Goal: Task Accomplishment & Management: Manage account settings

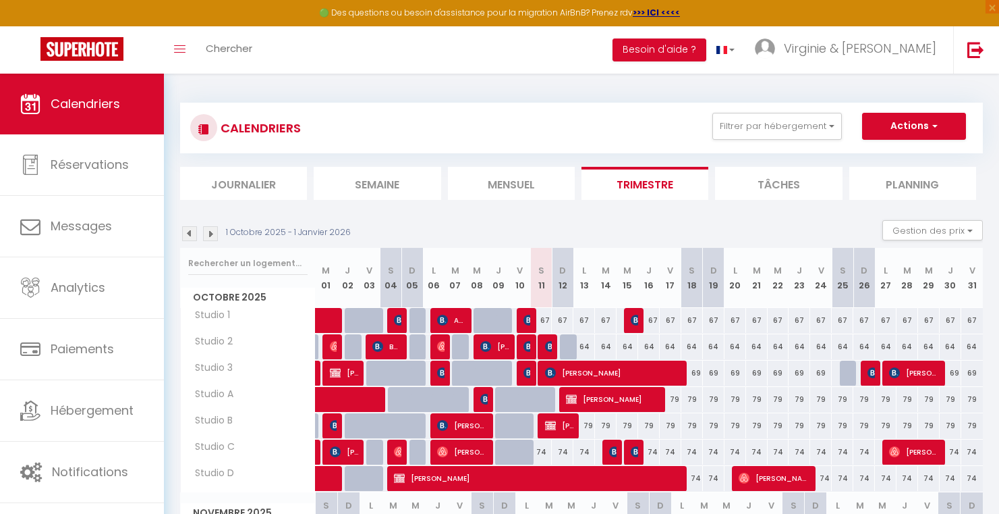
select select
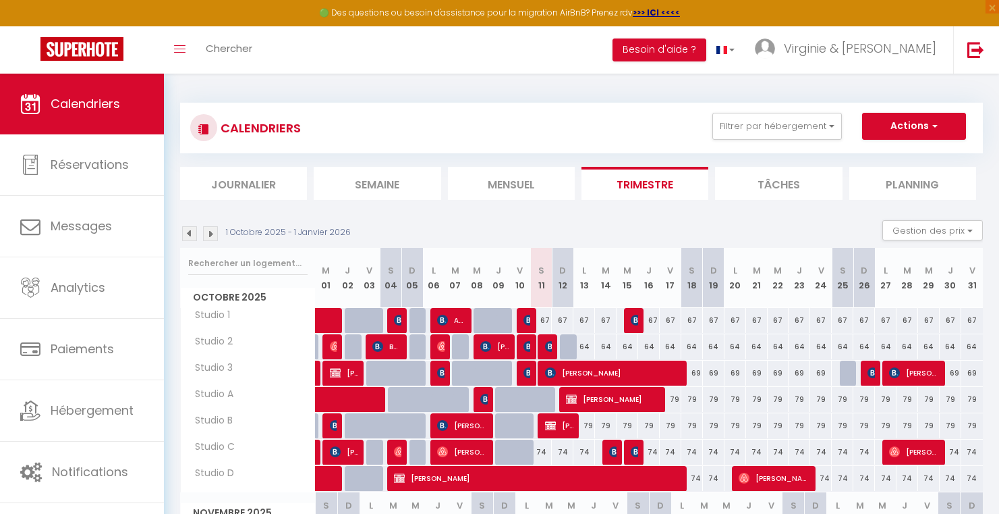
click at [548, 350] on img at bounding box center [550, 346] width 11 height 11
select select "OK"
select select "KO"
select select "0"
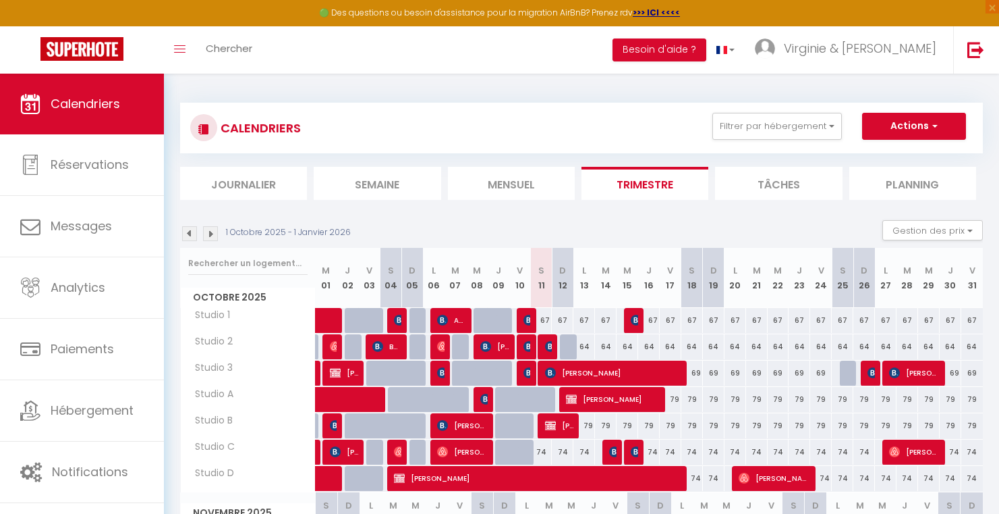
select select "1"
select select
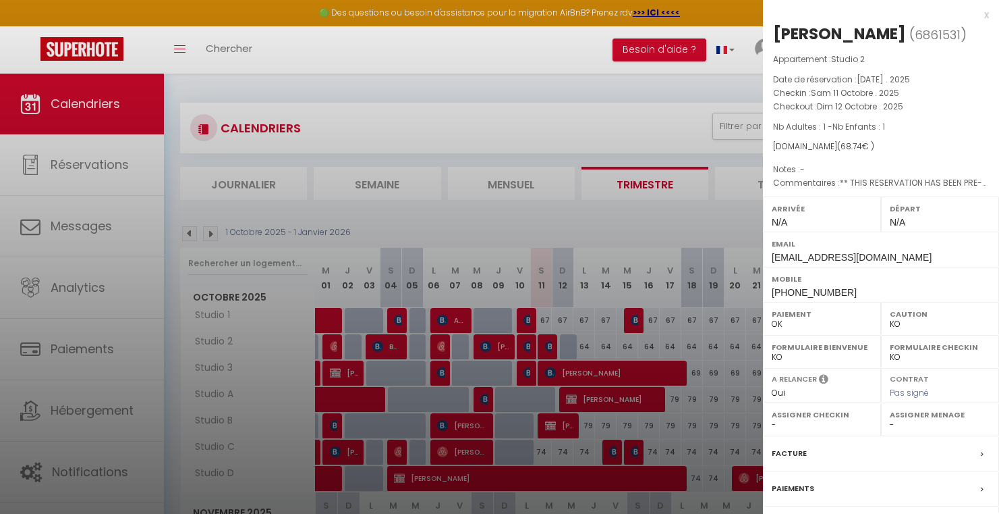
click at [549, 355] on div at bounding box center [499, 257] width 999 height 514
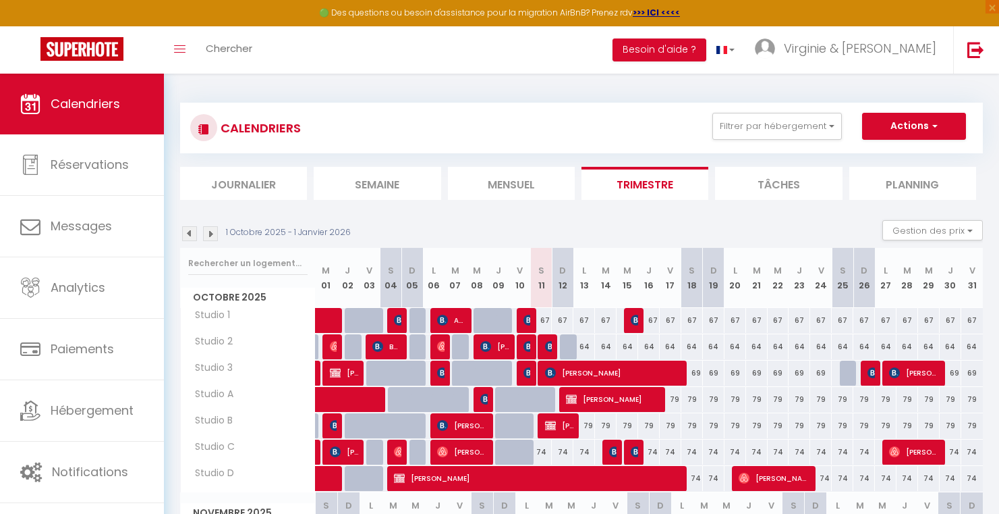
click at [549, 347] on img at bounding box center [550, 346] width 11 height 11
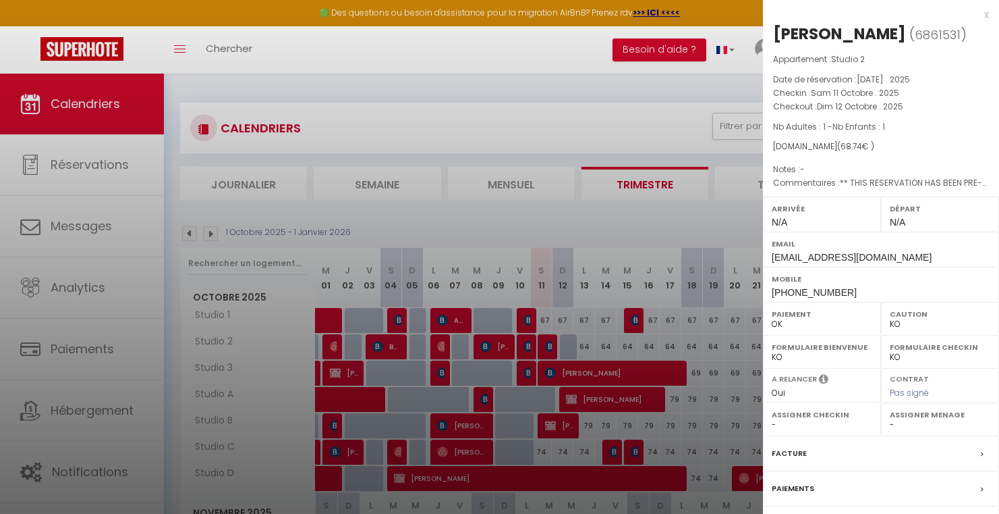
click at [549, 347] on div at bounding box center [499, 257] width 999 height 514
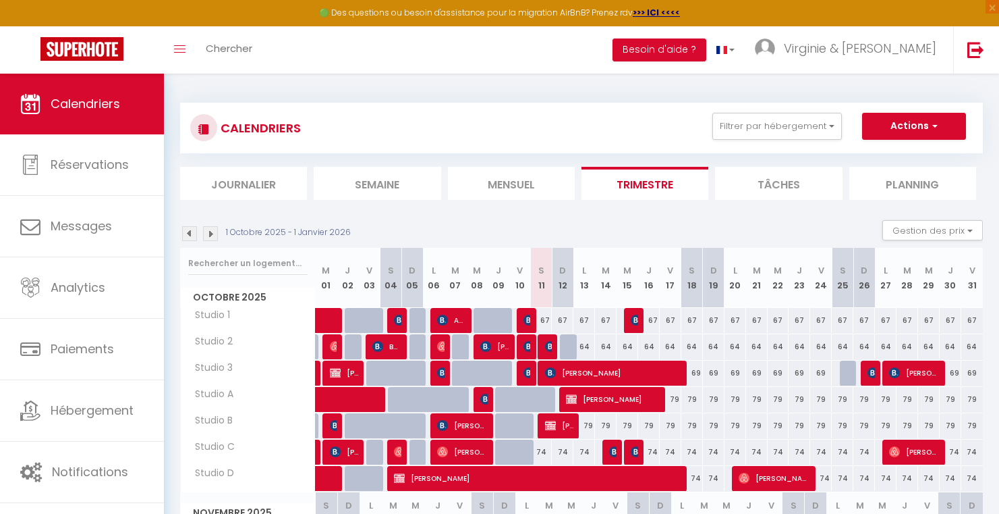
click at [556, 372] on span "[PERSON_NAME]" at bounding box center [613, 373] width 137 height 26
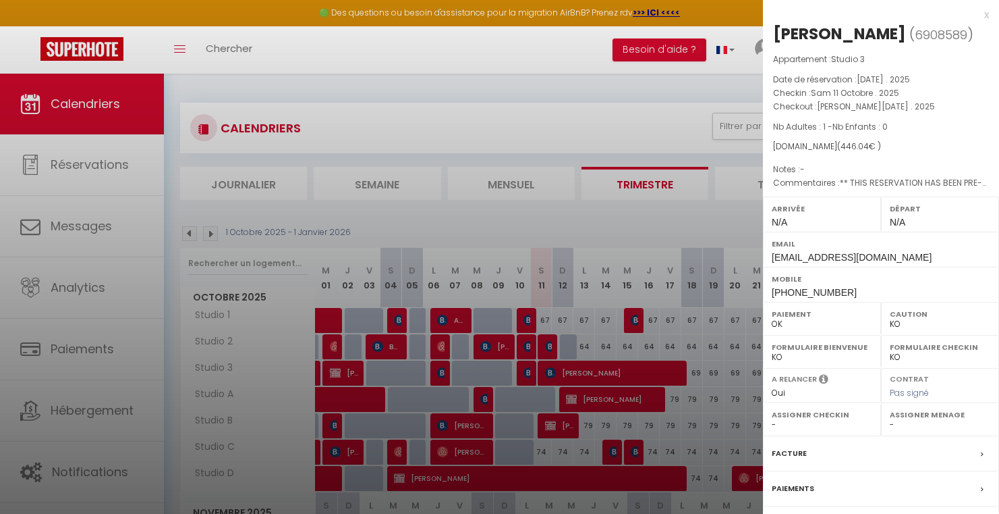
click at [556, 372] on div at bounding box center [499, 257] width 999 height 514
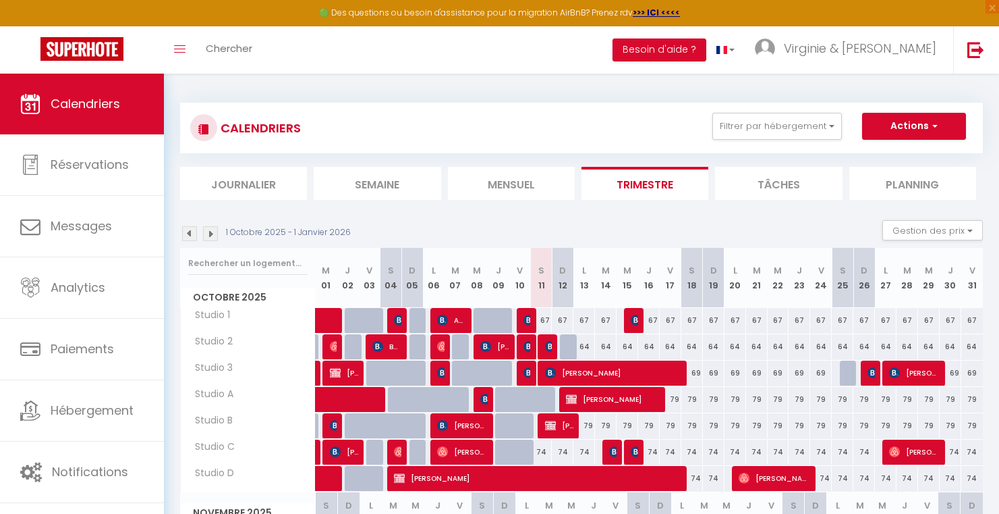
click at [549, 354] on span "[PERSON_NAME]" at bounding box center [548, 346] width 7 height 26
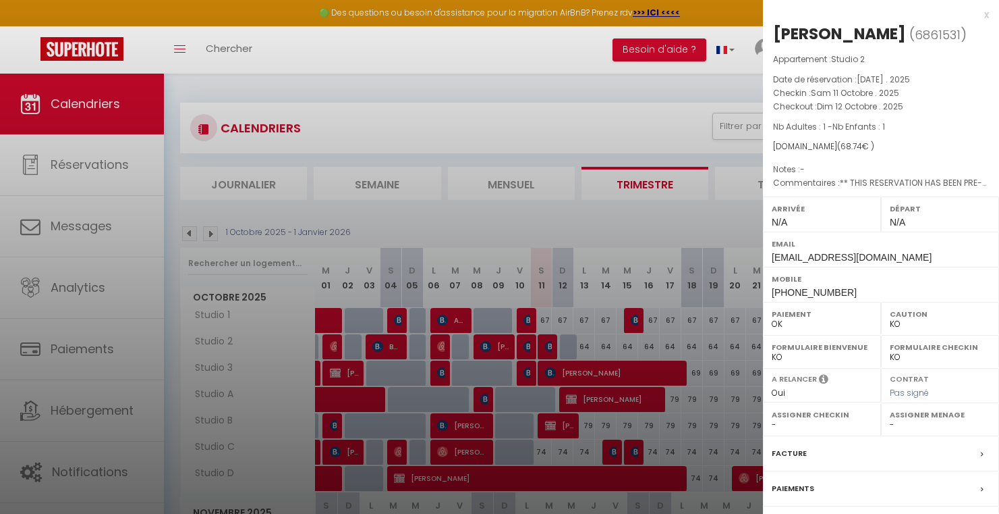
click at [562, 378] on div at bounding box center [499, 257] width 999 height 514
